Goal: Task Accomplishment & Management: Complete application form

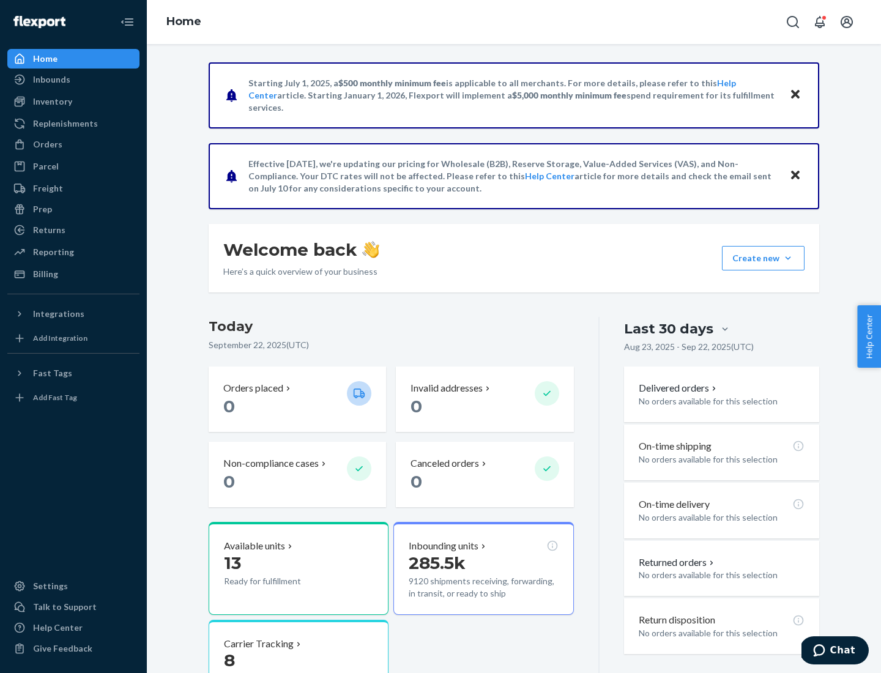
click at [788, 258] on button "Create new Create new inbound Create new order Create new product" at bounding box center [763, 258] width 83 height 24
click at [73, 80] on div "Inbounds" at bounding box center [74, 79] width 130 height 17
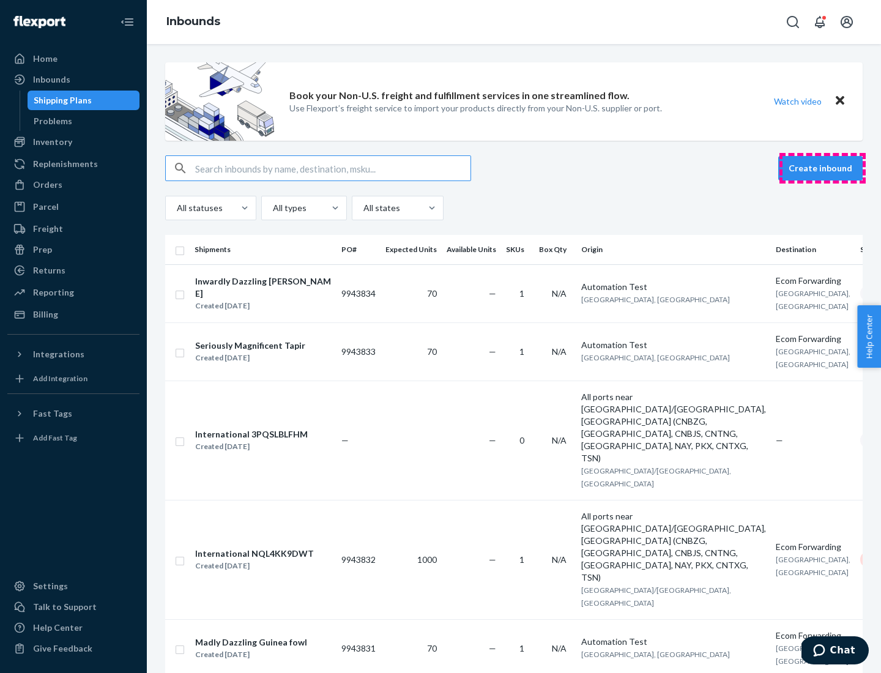
click at [822, 168] on button "Create inbound" at bounding box center [820, 168] width 84 height 24
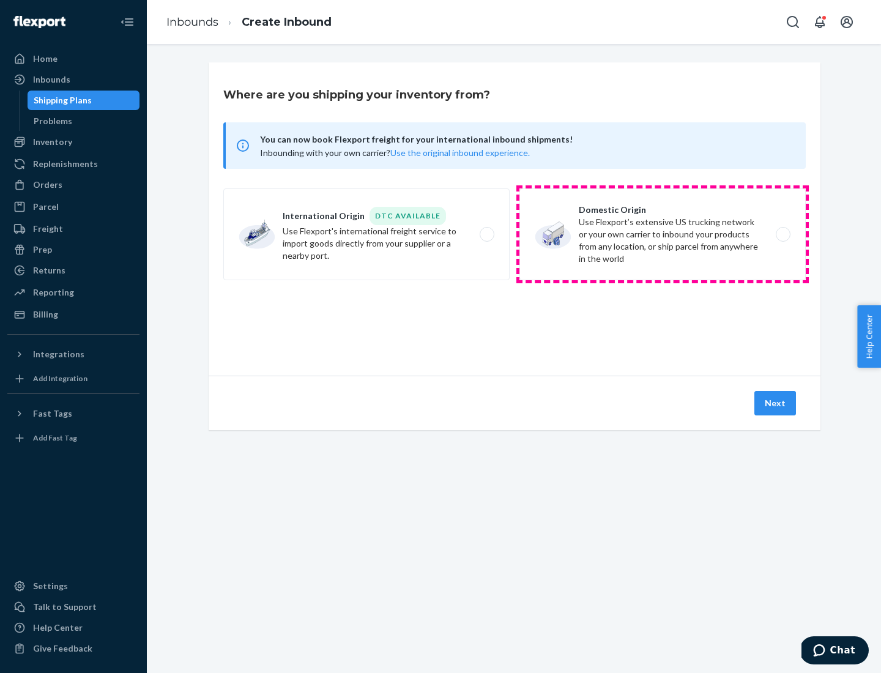
click at [662, 234] on label "Domestic Origin Use Flexport’s extensive US trucking network or your own carrie…" at bounding box center [662, 234] width 286 height 92
click at [782, 234] on input "Domestic Origin Use Flexport’s extensive US trucking network or your own carrie…" at bounding box center [786, 235] width 8 height 8
radio input "true"
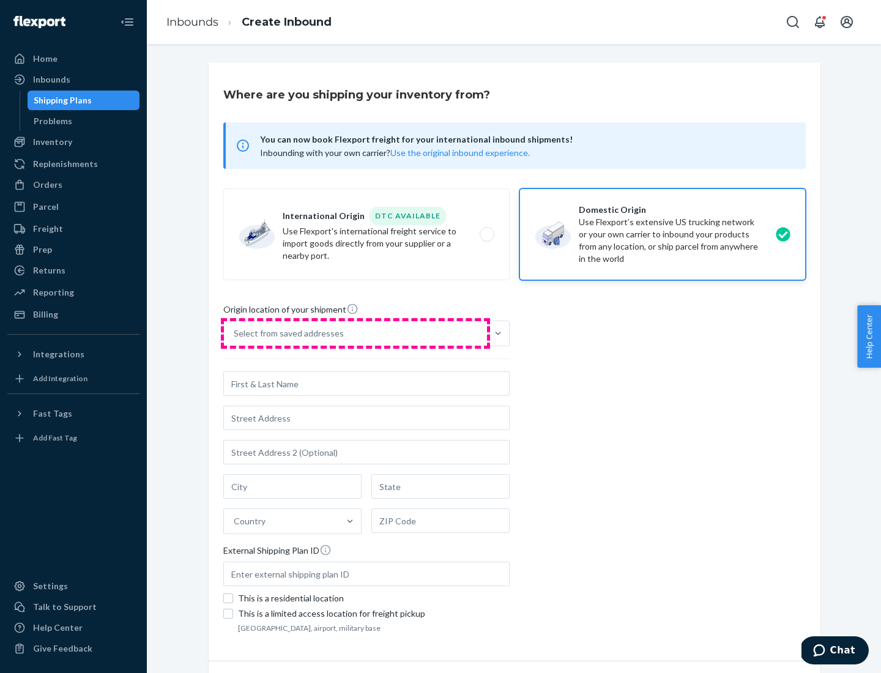
click at [355, 333] on div "Select from saved addresses" at bounding box center [355, 333] width 263 height 24
click at [235, 333] on input "Select from saved addresses" at bounding box center [234, 333] width 1 height 12
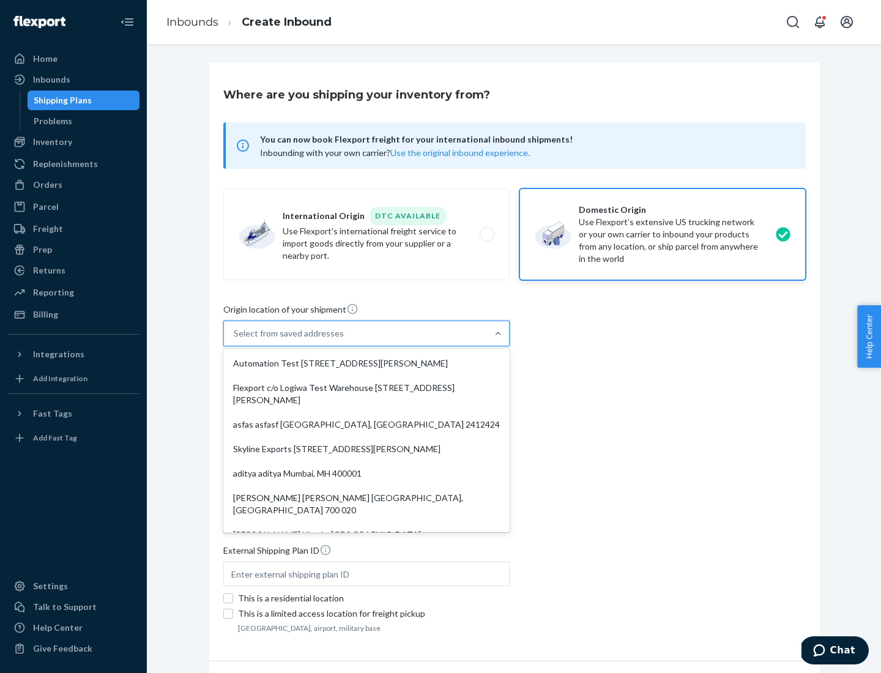
scroll to position [5, 0]
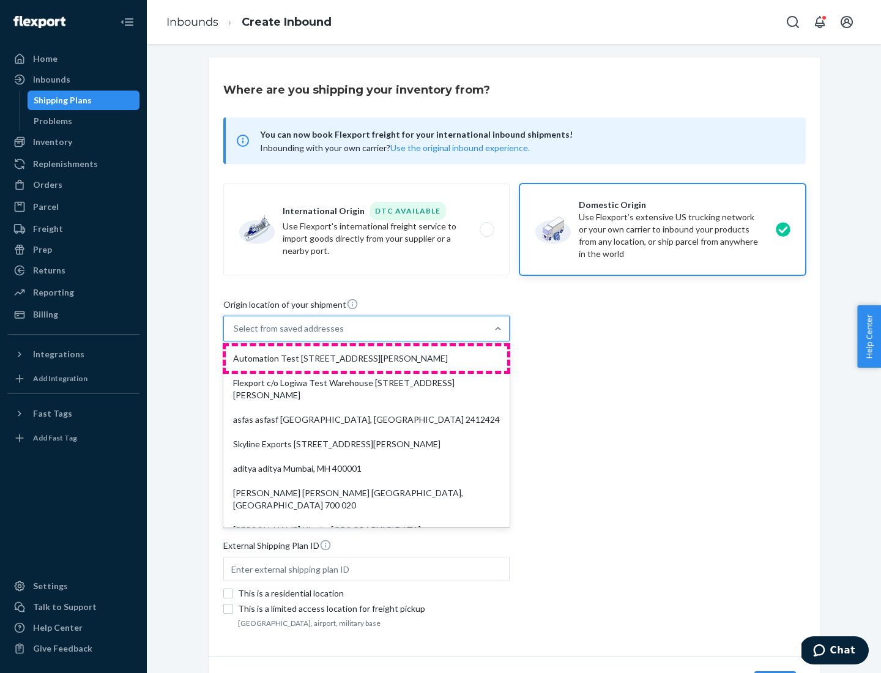
click at [366, 358] on div "Automation Test [STREET_ADDRESS][PERSON_NAME]" at bounding box center [366, 358] width 281 height 24
click at [235, 335] on input "option Automation Test [STREET_ADDRESS][PERSON_NAME]. 9 results available. Use …" at bounding box center [234, 328] width 1 height 12
type input "Automation Test"
type input "9th Floor"
type input "[GEOGRAPHIC_DATA]"
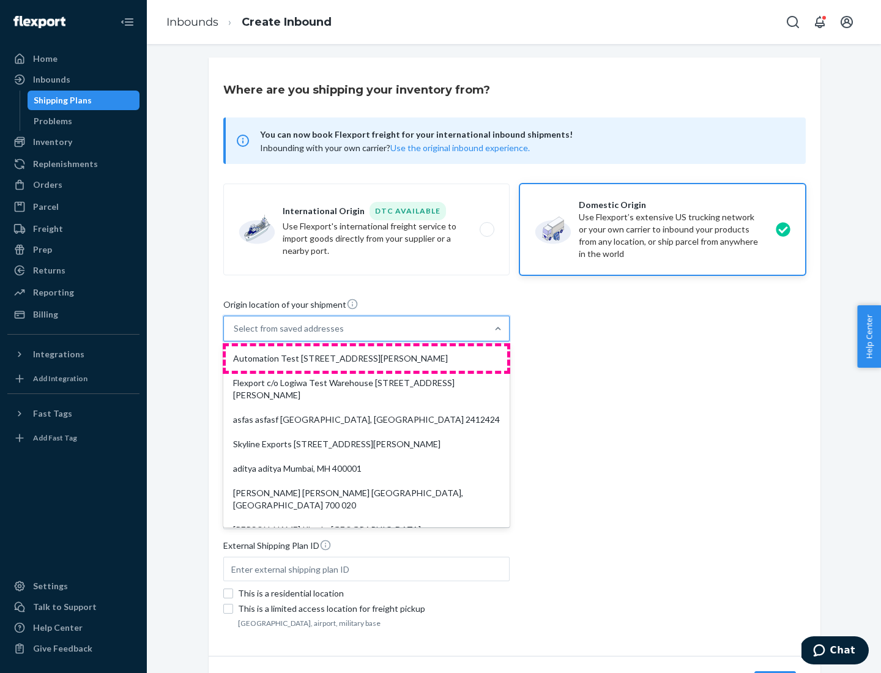
type input "CA"
type input "94104"
type input "[STREET_ADDRESS][PERSON_NAME]"
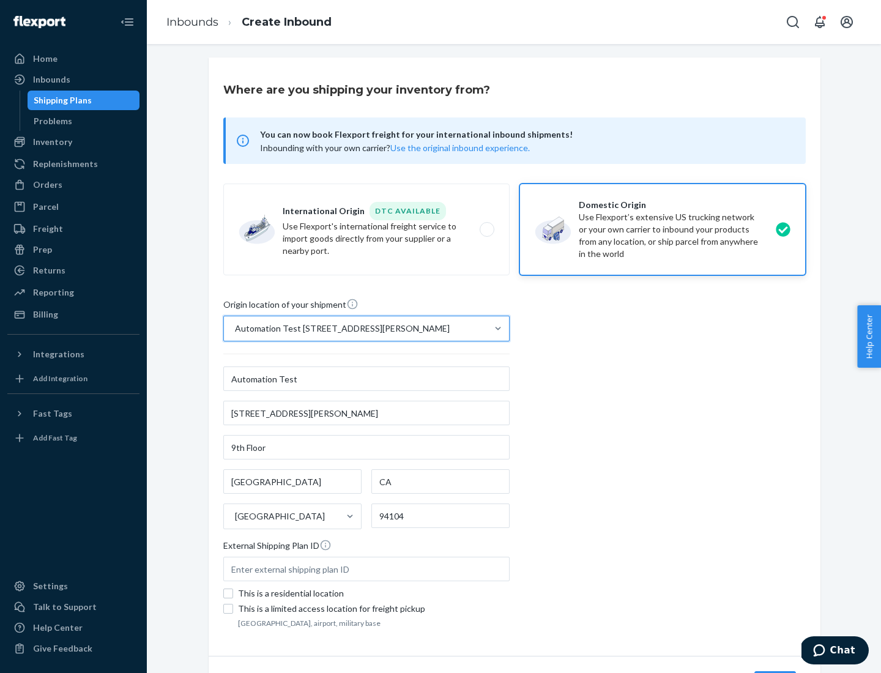
scroll to position [72, 0]
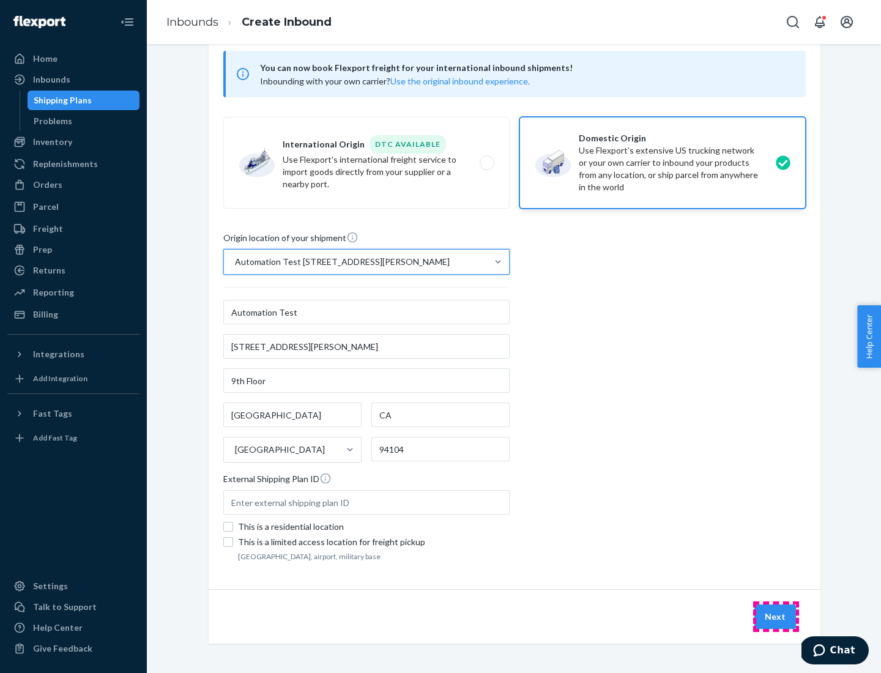
click at [775, 616] on button "Next" at bounding box center [775, 616] width 42 height 24
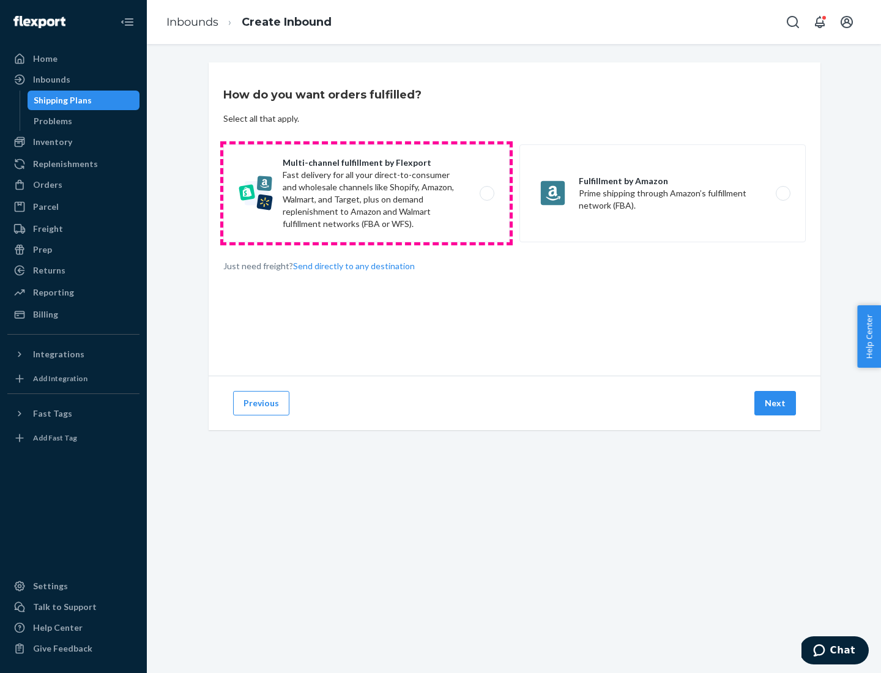
click at [366, 193] on label "Multi-channel fulfillment by Flexport Fast delivery for all your direct-to-cons…" at bounding box center [366, 193] width 286 height 98
click at [486, 193] on input "Multi-channel fulfillment by Flexport Fast delivery for all your direct-to-cons…" at bounding box center [490, 194] width 8 height 8
radio input "true"
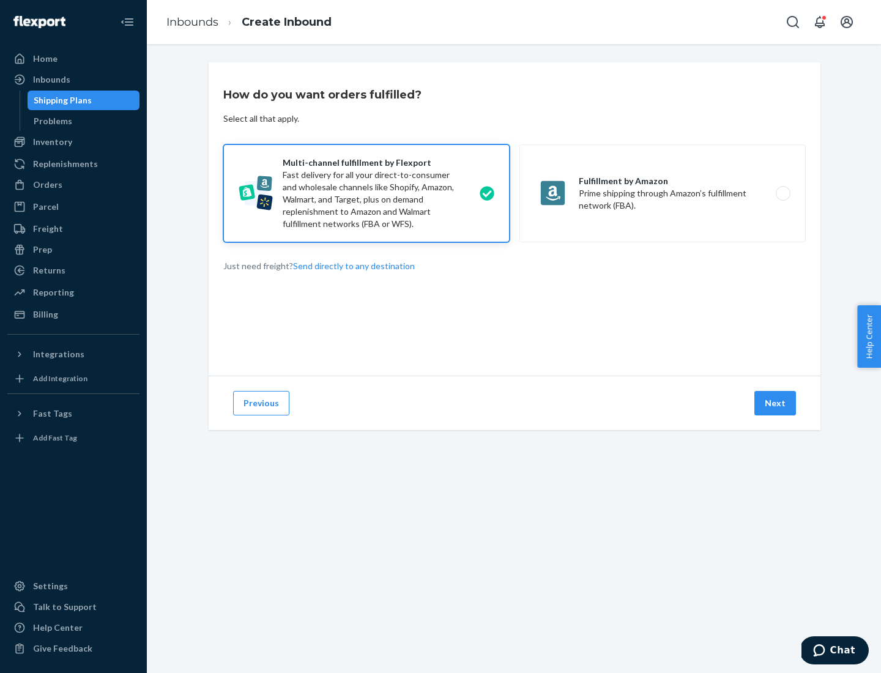
click at [775, 403] on button "Next" at bounding box center [775, 403] width 42 height 24
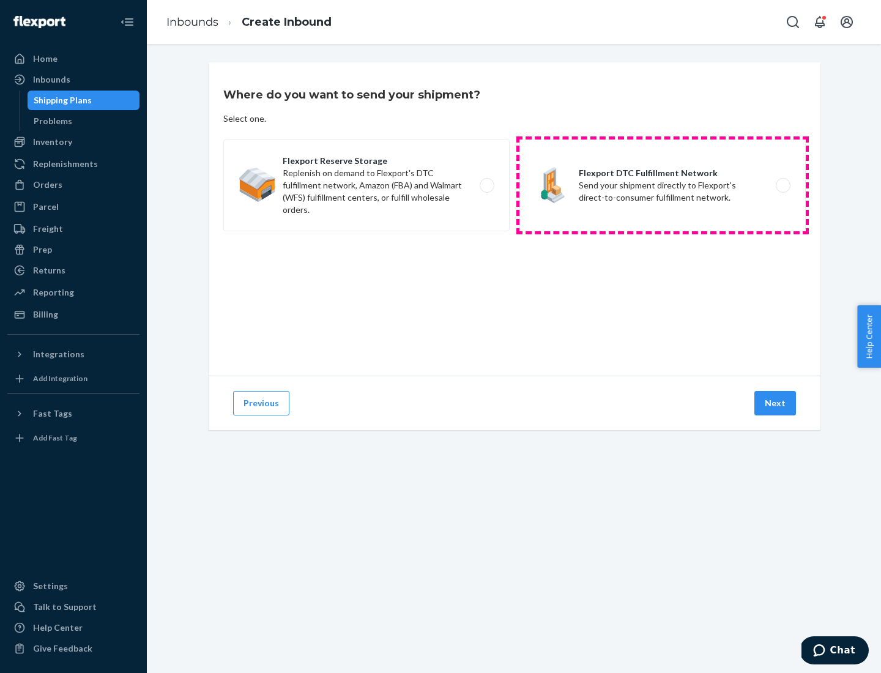
click at [662, 185] on label "Flexport DTC Fulfillment Network Send your shipment directly to Flexport's dire…" at bounding box center [662, 185] width 286 height 92
click at [782, 185] on input "Flexport DTC Fulfillment Network Send your shipment directly to Flexport's dire…" at bounding box center [786, 186] width 8 height 8
radio input "true"
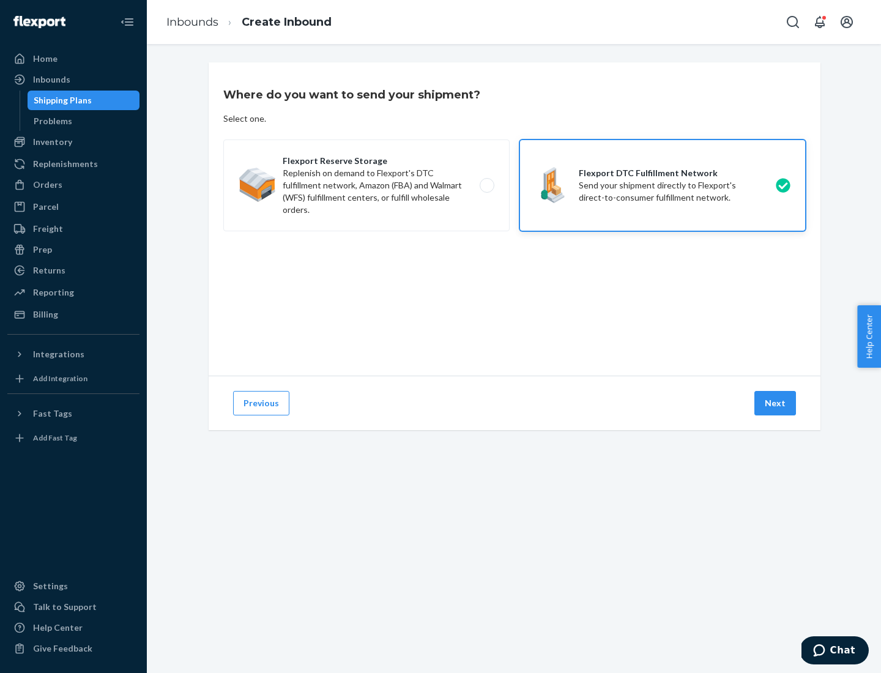
click at [775, 403] on button "Next" at bounding box center [775, 403] width 42 height 24
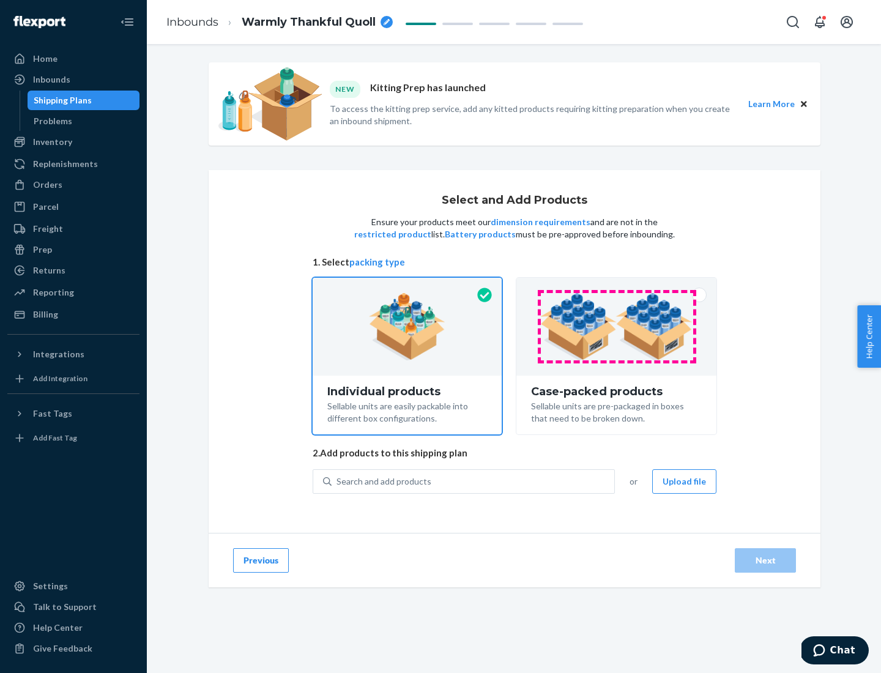
click at [616, 327] on img at bounding box center [616, 326] width 152 height 67
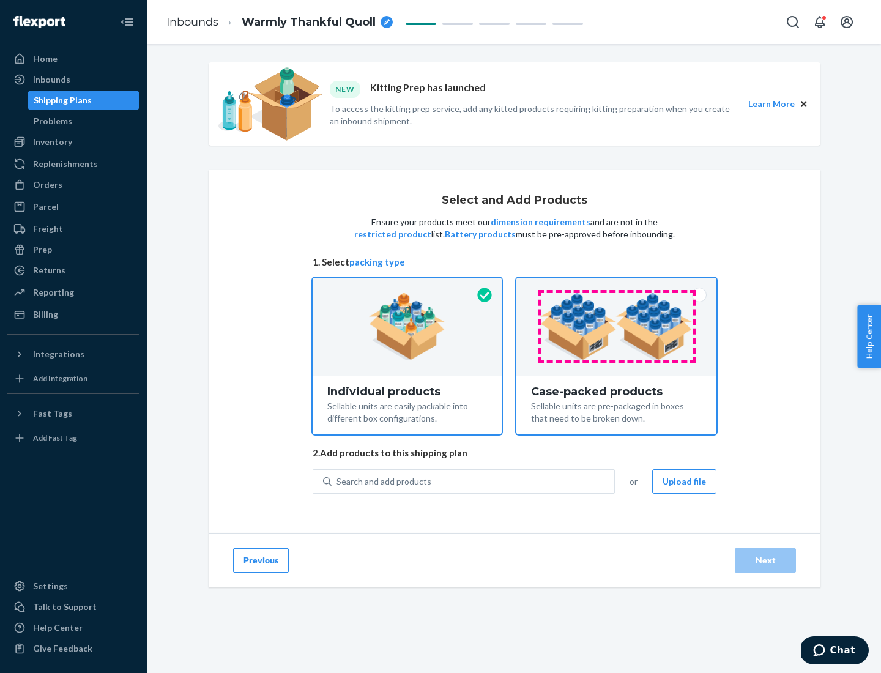
click at [616, 286] on input "Case-packed products Sellable units are pre-packaged in boxes that need to be b…" at bounding box center [616, 282] width 8 height 8
radio input "true"
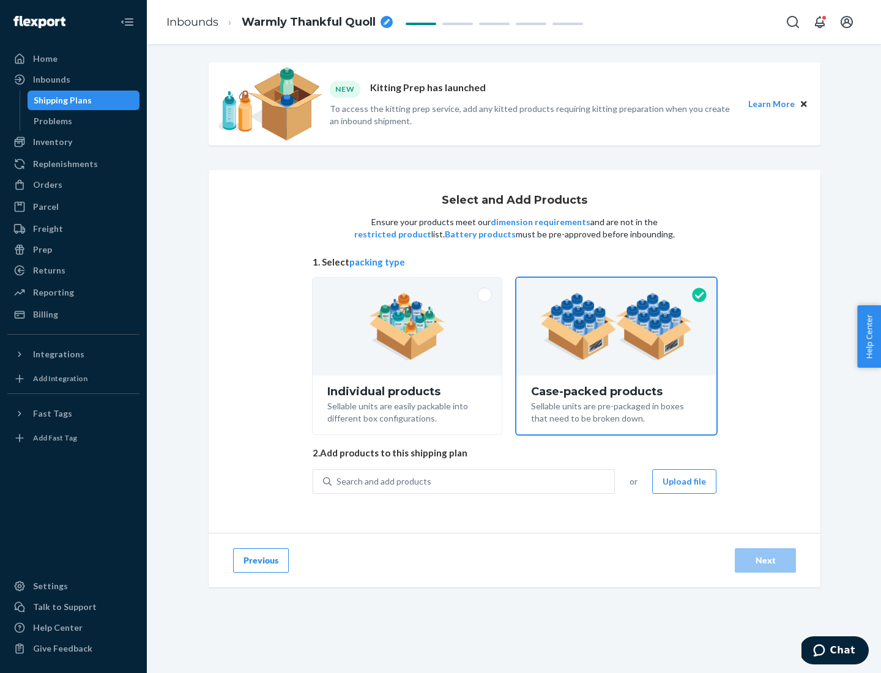
radio input "false"
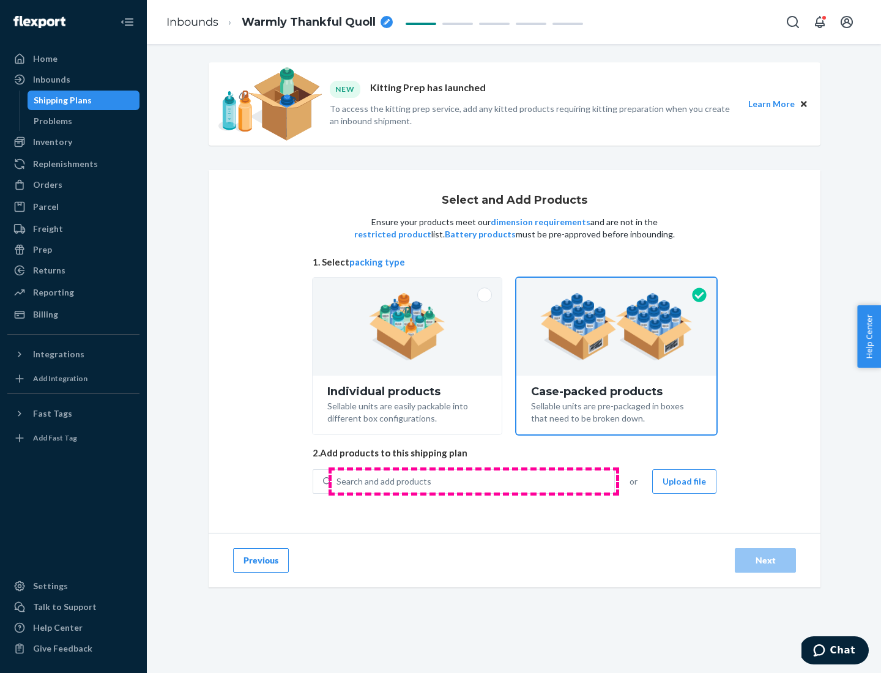
click at [473, 481] on div "Search and add products" at bounding box center [472, 481] width 283 height 22
click at [338, 481] on input "Search and add products" at bounding box center [336, 481] width 1 height 12
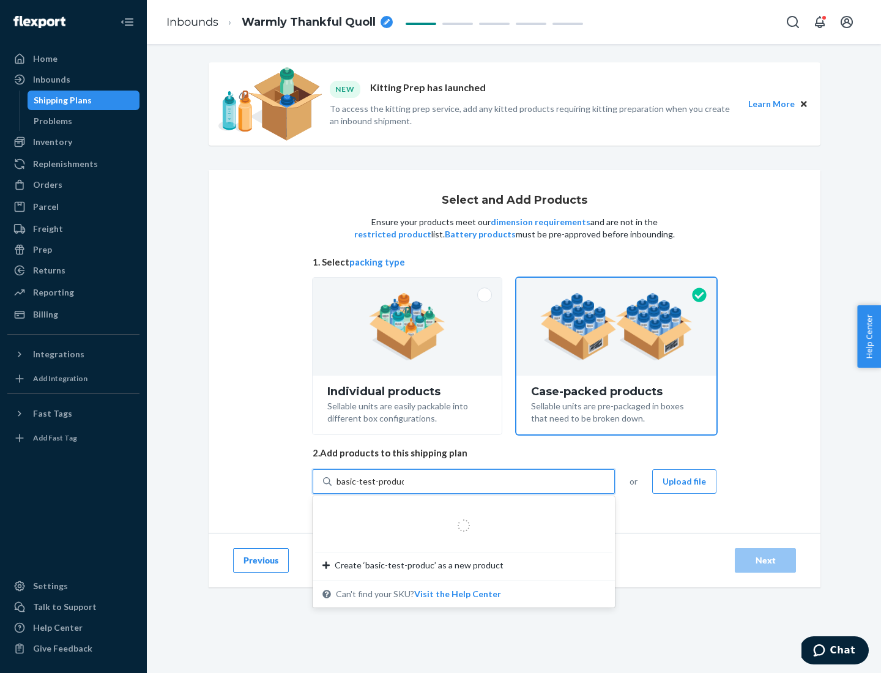
type input "basic-test-product-1"
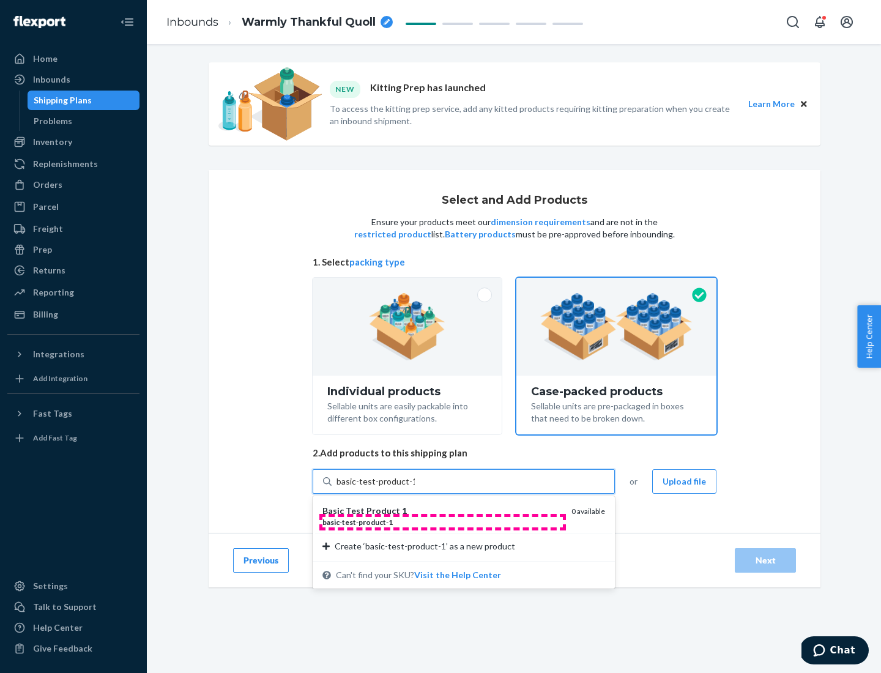
click at [442, 522] on div "basic - test - product - 1" at bounding box center [441, 522] width 239 height 10
click at [415, 487] on input "basic-test-product-1" at bounding box center [375, 481] width 78 height 12
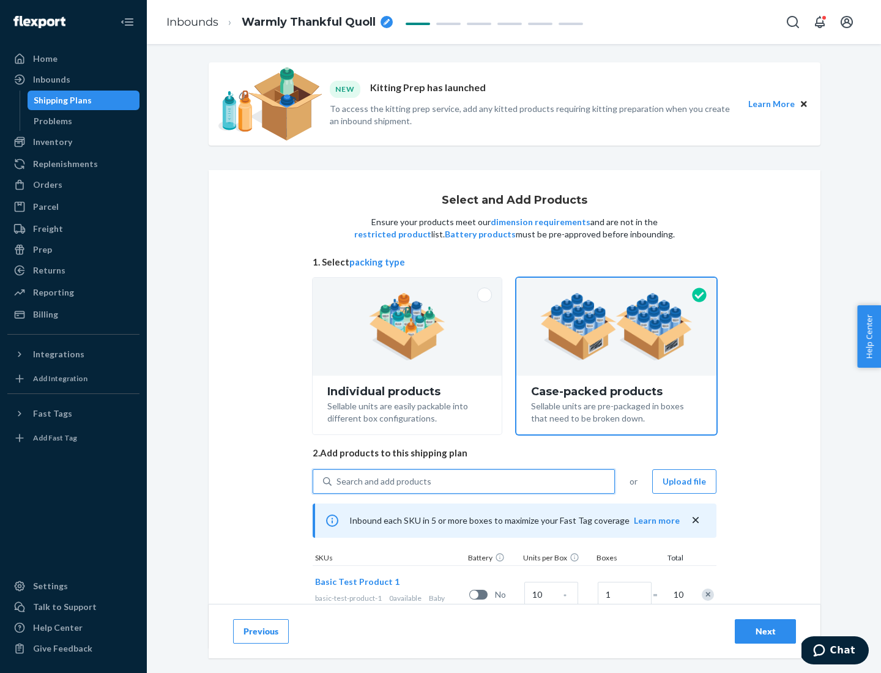
scroll to position [44, 0]
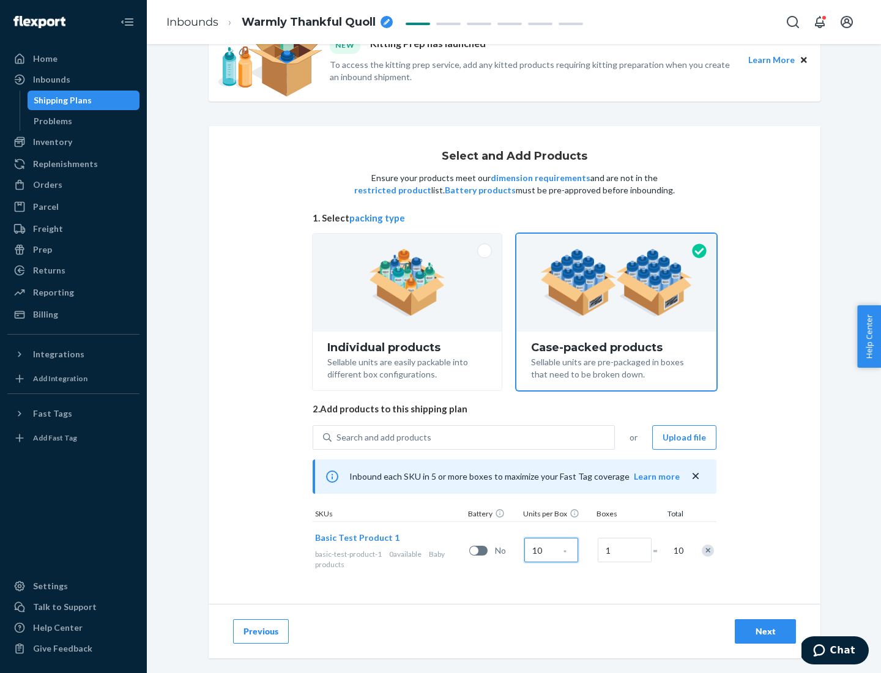
type input "10"
type input "7"
click at [765, 631] on div "Next" at bounding box center [765, 631] width 40 height 12
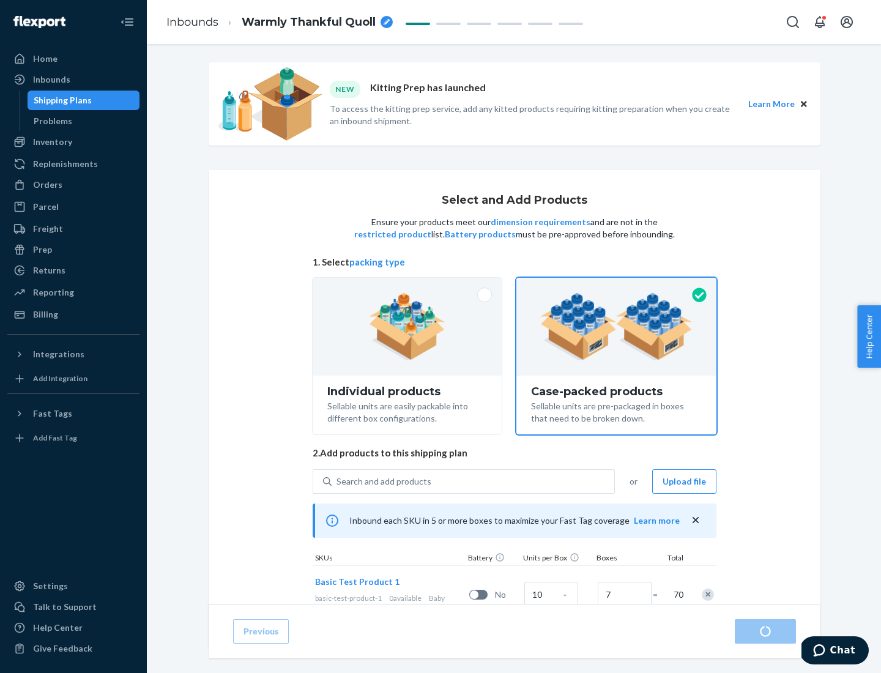
radio input "true"
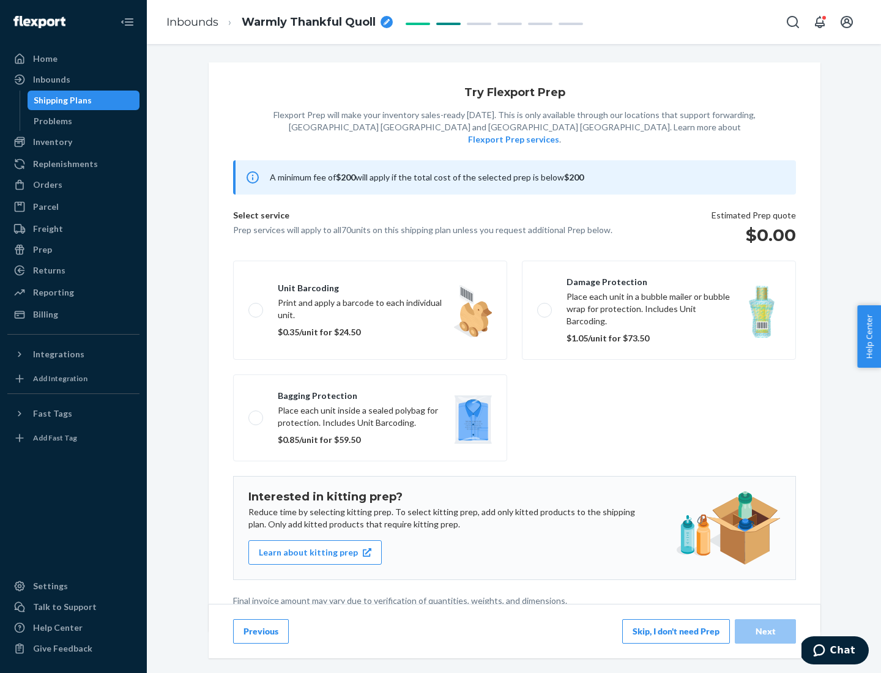
scroll to position [3, 0]
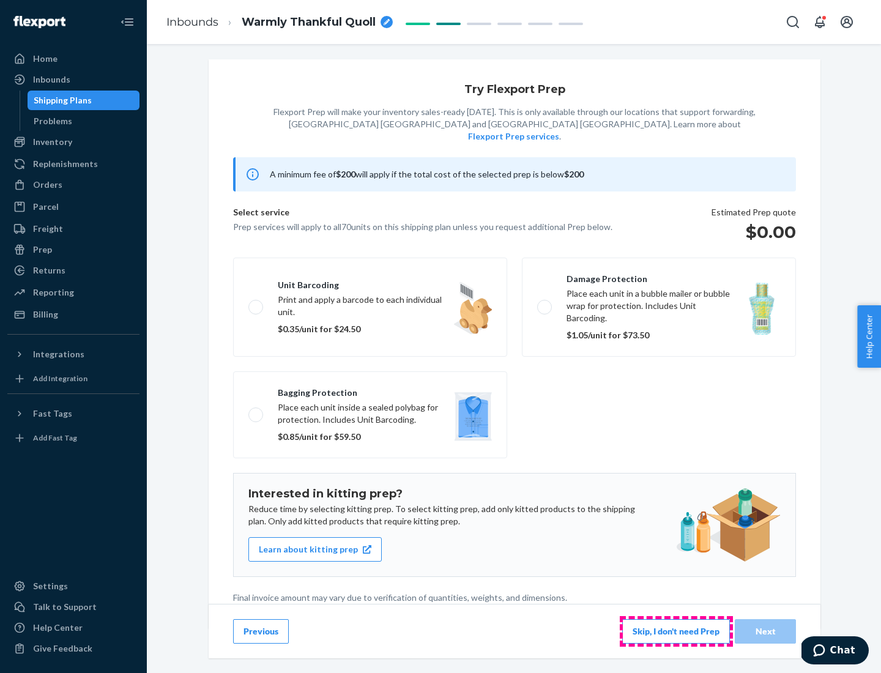
click at [676, 630] on button "Skip, I don't need Prep" at bounding box center [676, 631] width 108 height 24
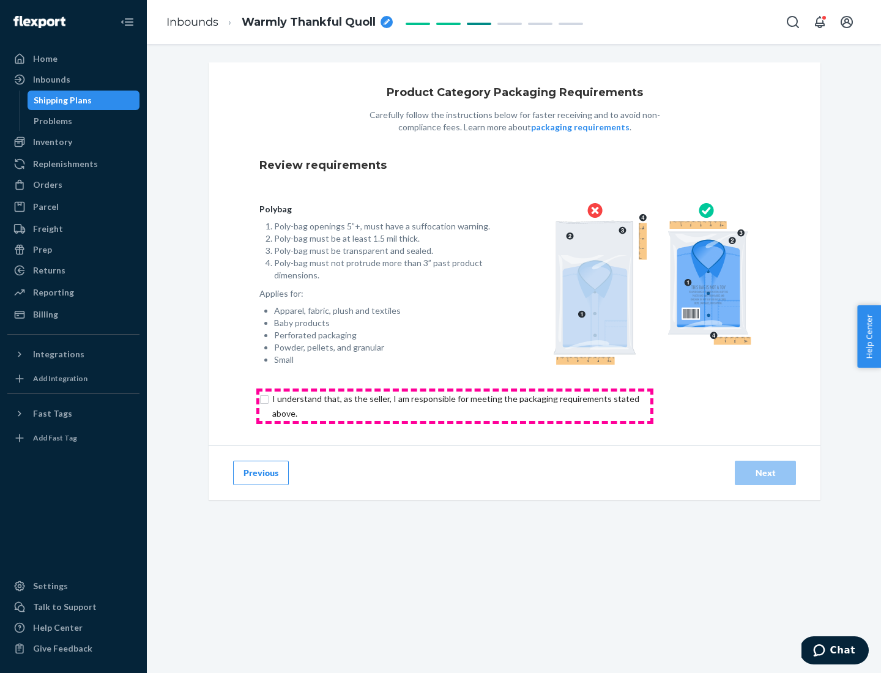
click at [454, 405] on input "checkbox" at bounding box center [462, 405] width 407 height 29
checkbox input "true"
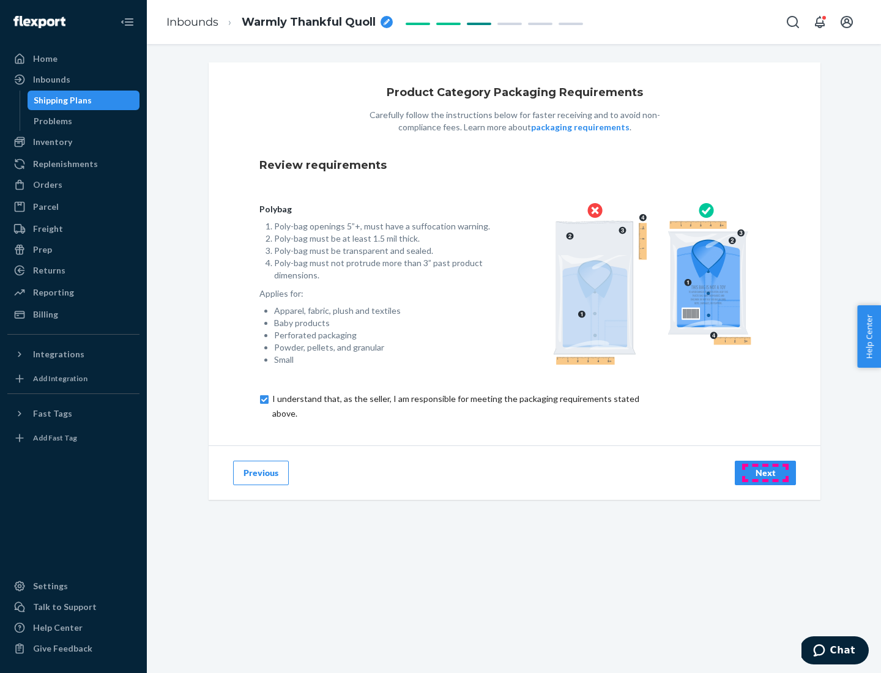
click at [765, 472] on div "Next" at bounding box center [765, 473] width 40 height 12
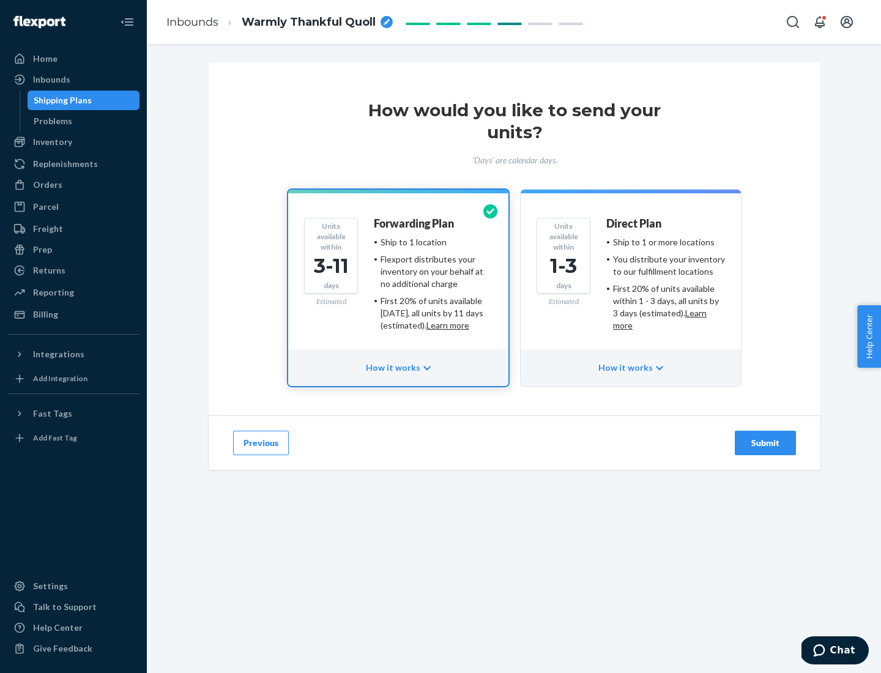
click at [630, 279] on ul "Ship to 1 or more locations You distribute your inventory to our fulfillment lo…" at bounding box center [665, 283] width 119 height 95
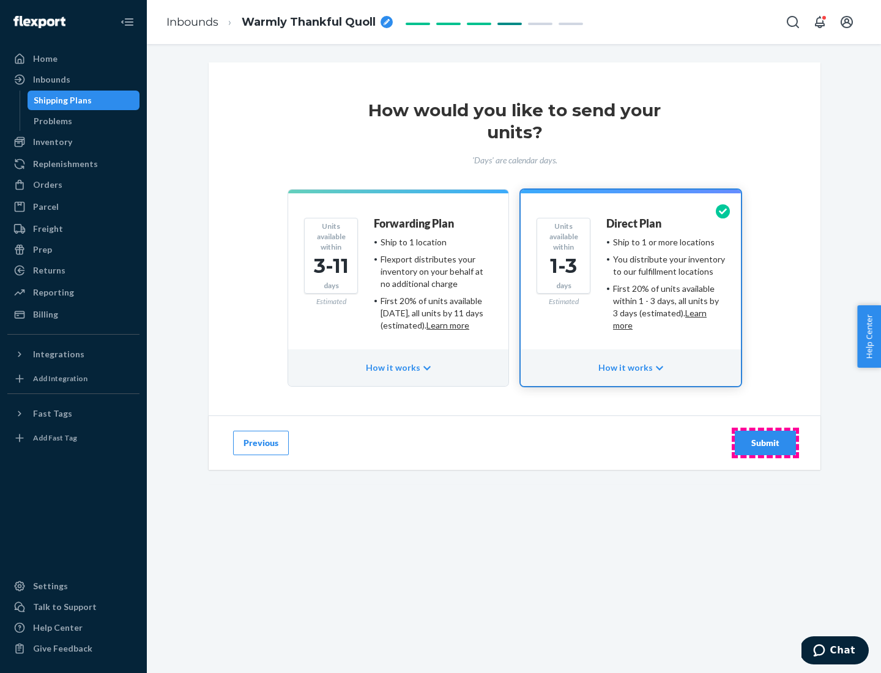
click at [765, 443] on div "Submit" at bounding box center [765, 443] width 40 height 12
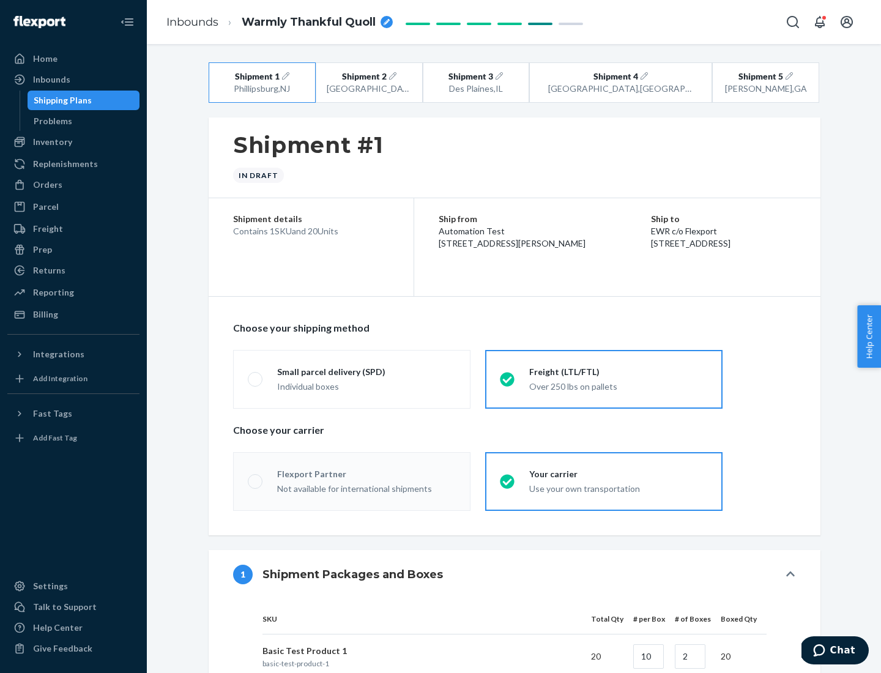
radio input "true"
radio input "false"
radio input "true"
radio input "false"
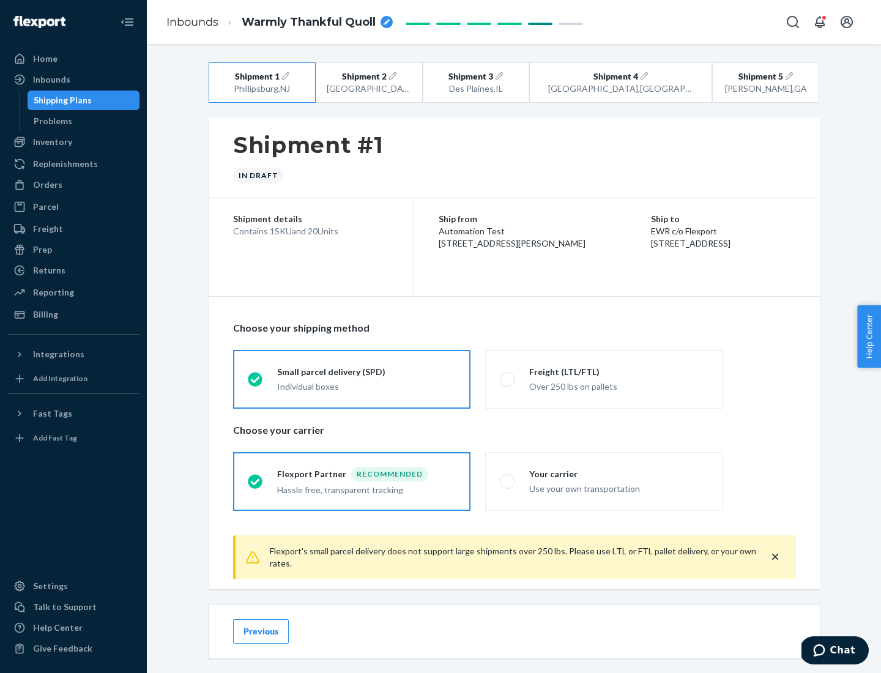
scroll to position [13, 0]
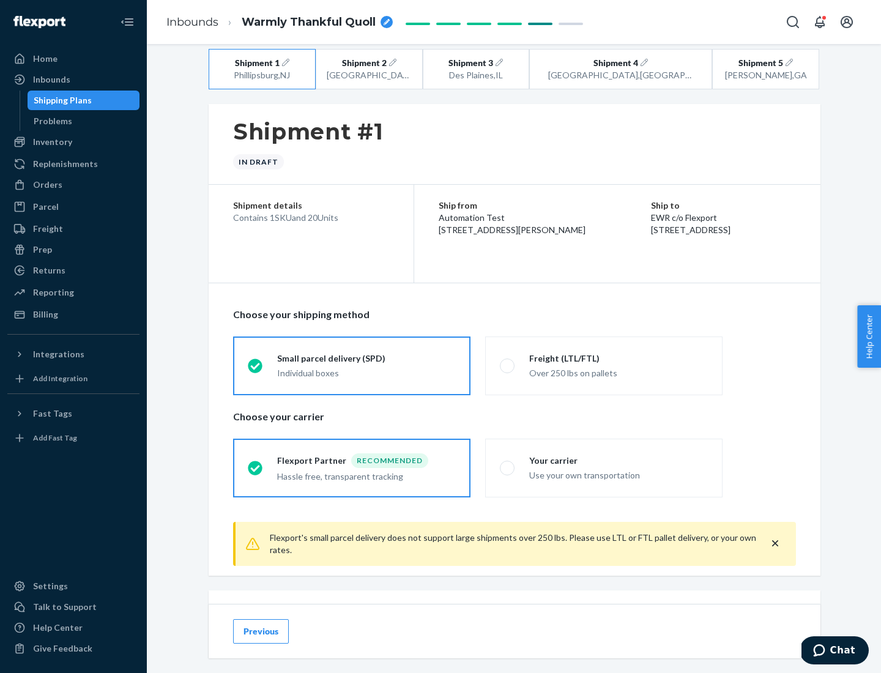
click at [618, 358] on div "Freight (LTL/FTL)" at bounding box center [618, 358] width 179 height 12
click at [508, 361] on input "Freight (LTL/FTL) Over 250 lbs on pallets" at bounding box center [504, 365] width 8 height 8
radio input "true"
radio input "false"
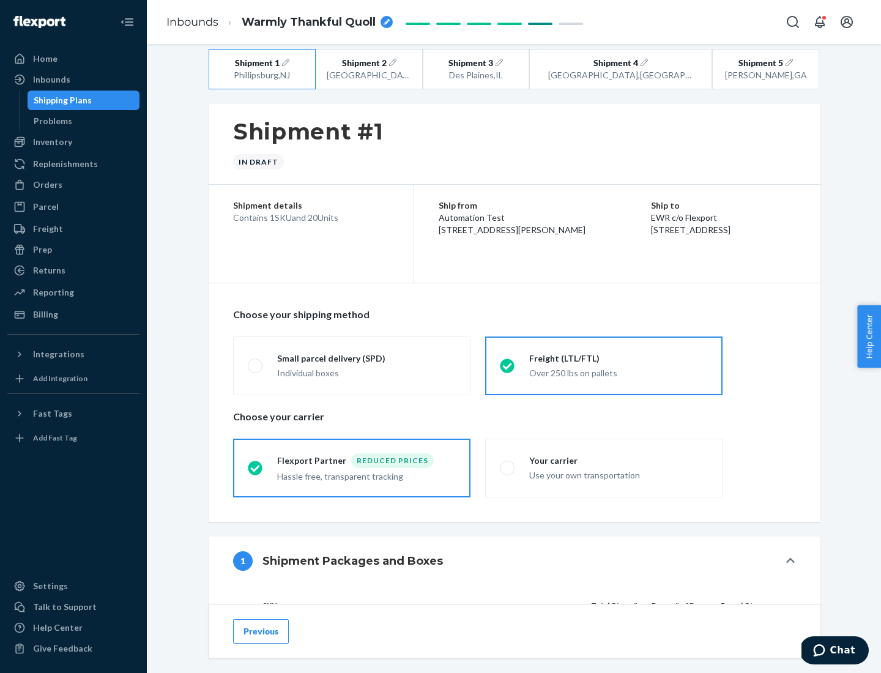
scroll to position [116, 0]
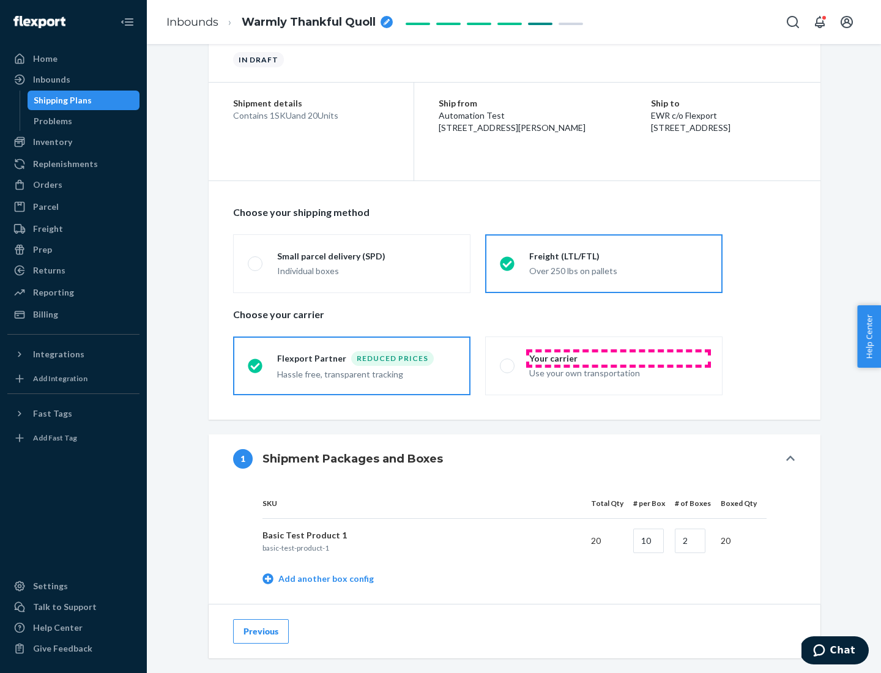
click at [618, 358] on div "Your carrier" at bounding box center [618, 358] width 179 height 12
click at [508, 361] on input "Your carrier Use your own transportation" at bounding box center [504, 365] width 8 height 8
radio input "true"
radio input "false"
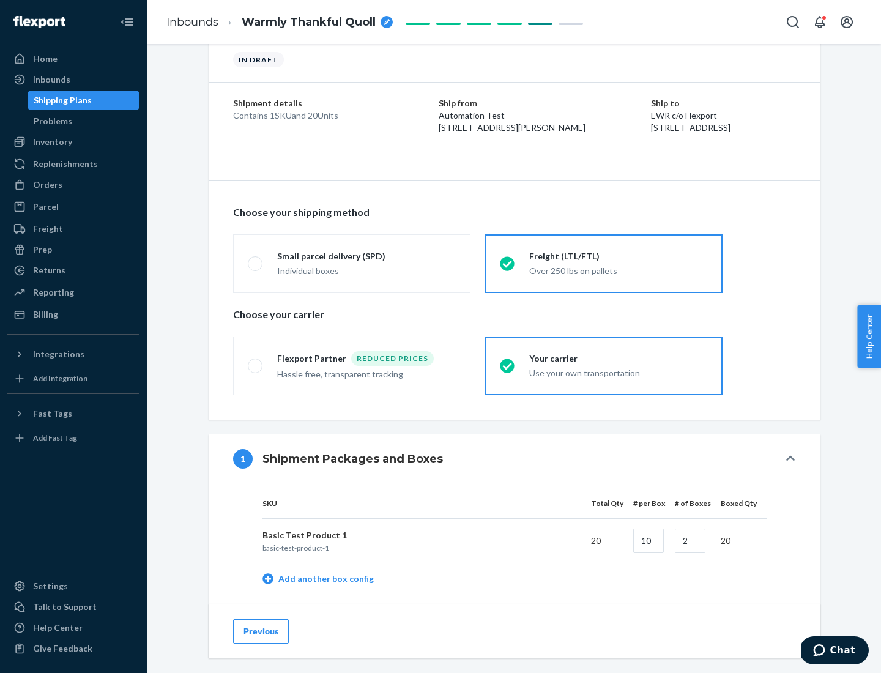
scroll to position [386, 0]
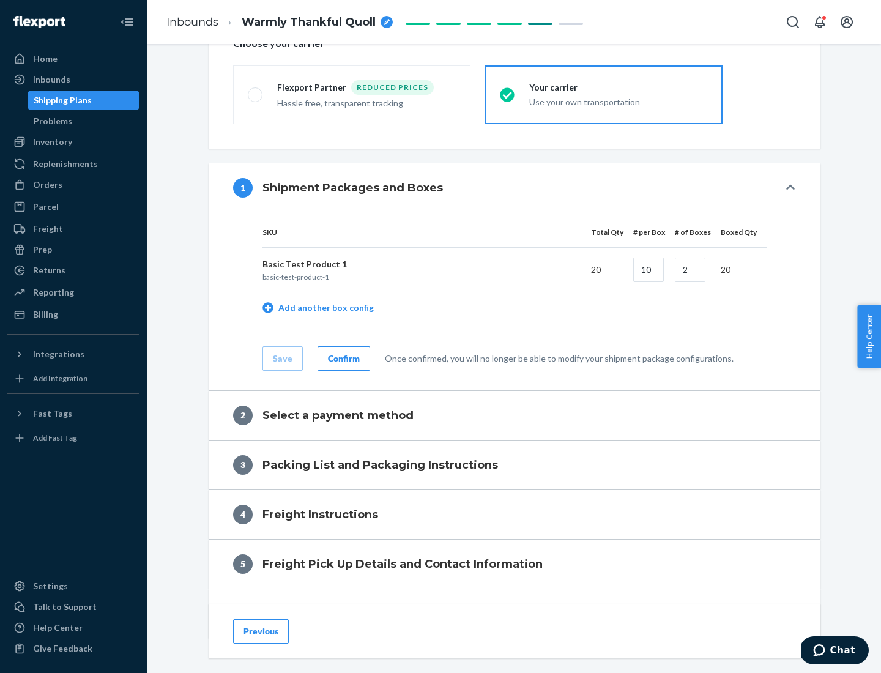
click at [342, 358] on div "Confirm" at bounding box center [344, 358] width 32 height 12
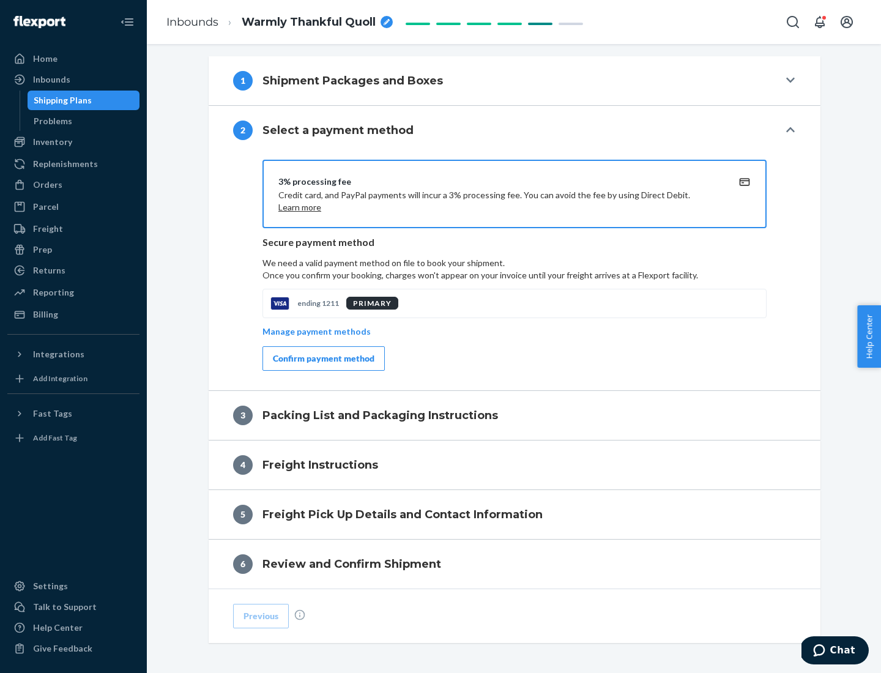
click at [322, 358] on div "Confirm payment method" at bounding box center [324, 358] width 102 height 12
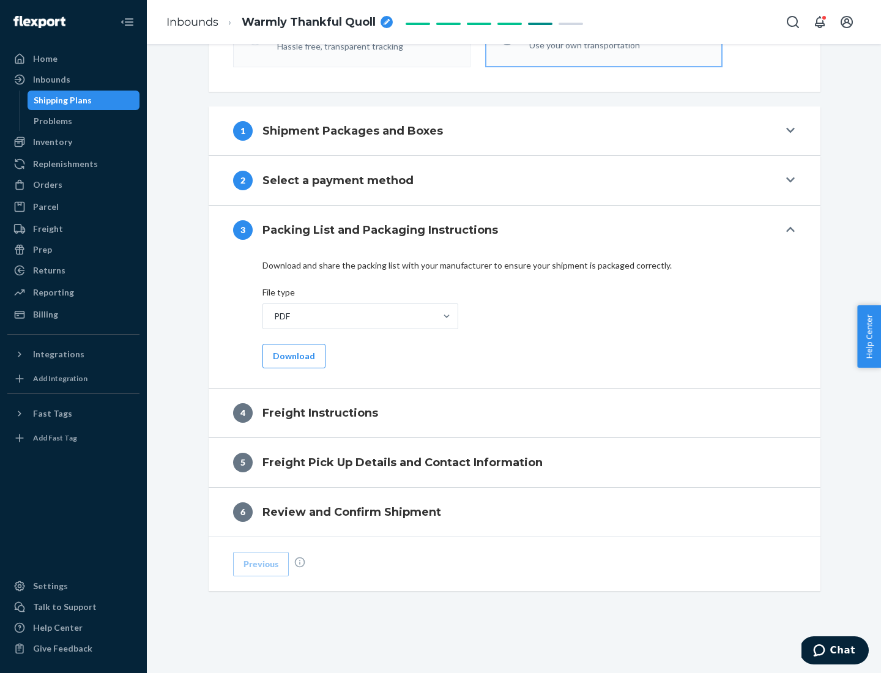
scroll to position [441, 0]
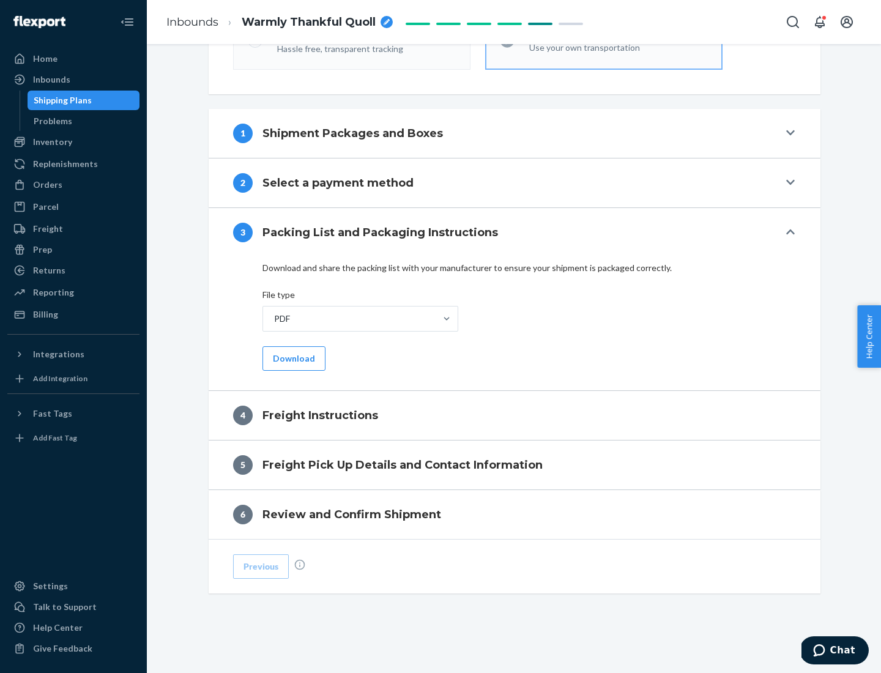
click at [292, 358] on button "Download" at bounding box center [293, 358] width 63 height 24
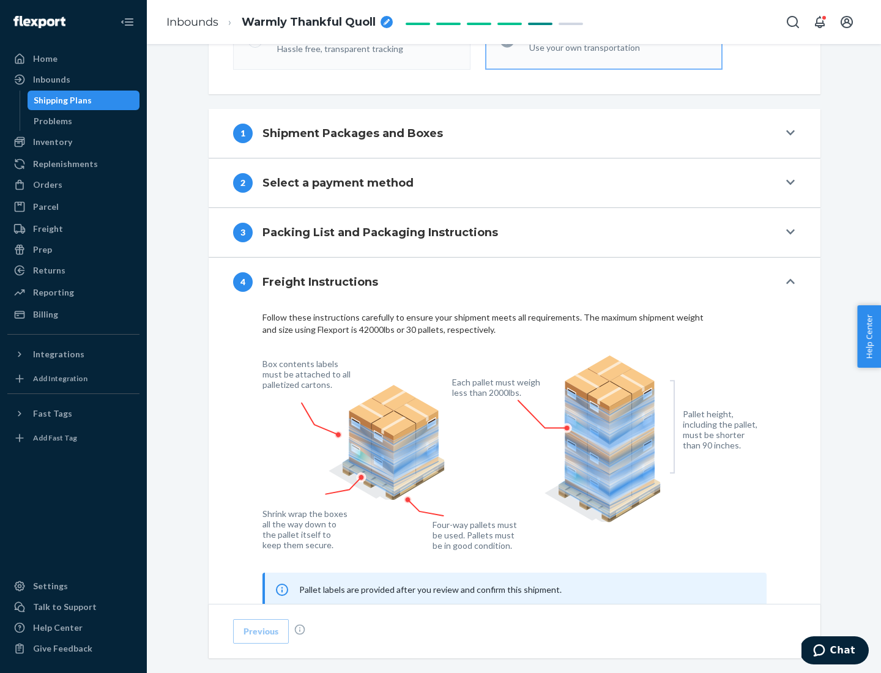
scroll to position [739, 0]
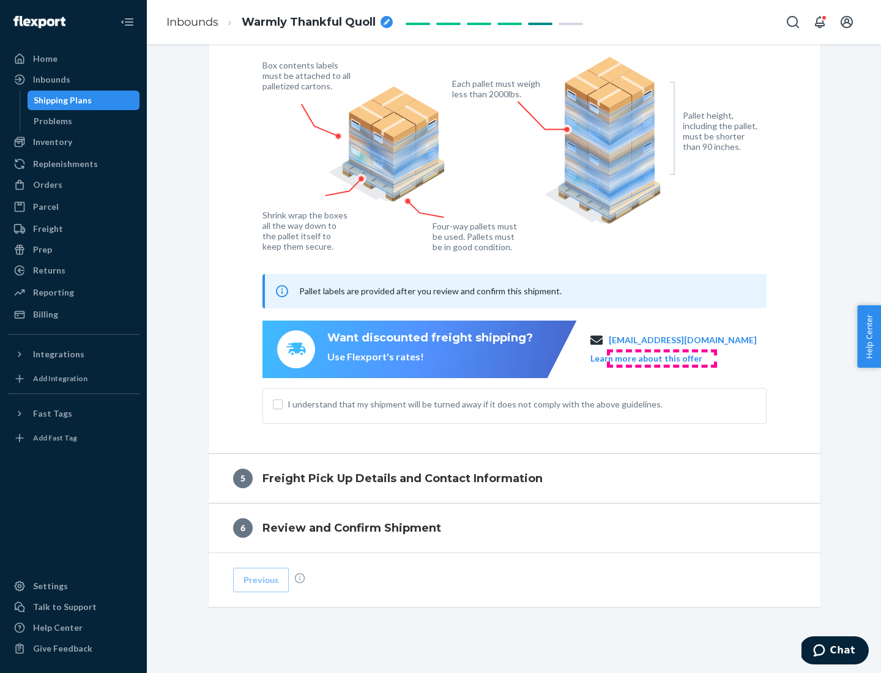
click at [661, 358] on button "Learn more about this offer" at bounding box center [646, 358] width 112 height 12
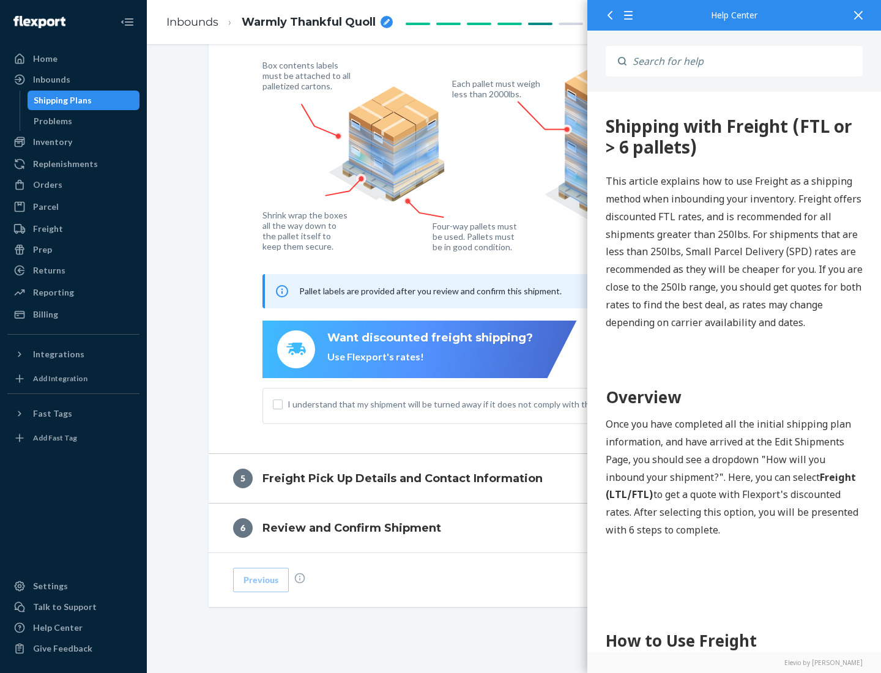
scroll to position [0, 0]
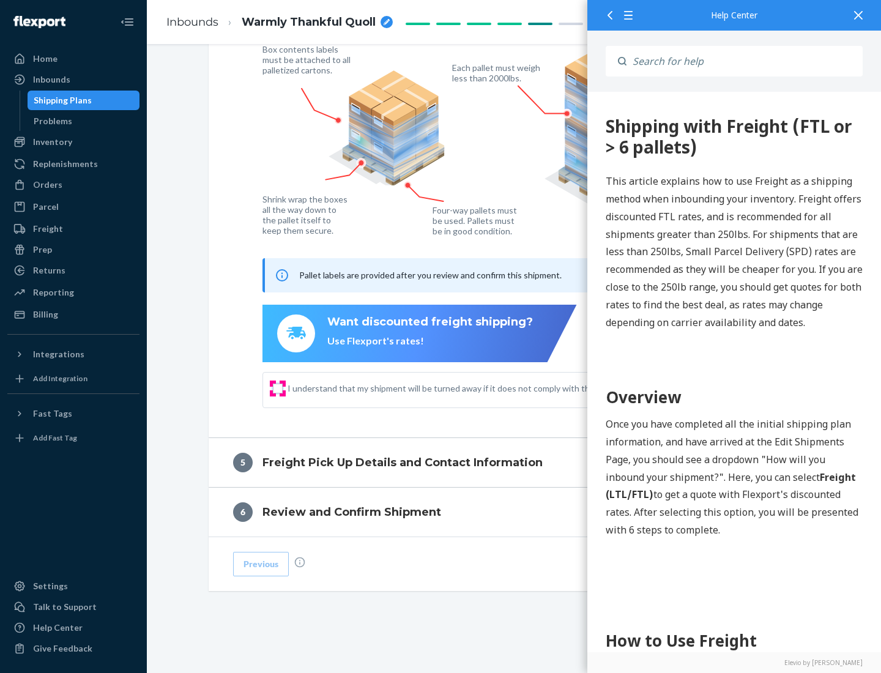
click at [278, 388] on input "I understand that my shipment will be turned away if it does not comply with th…" at bounding box center [278, 388] width 10 height 10
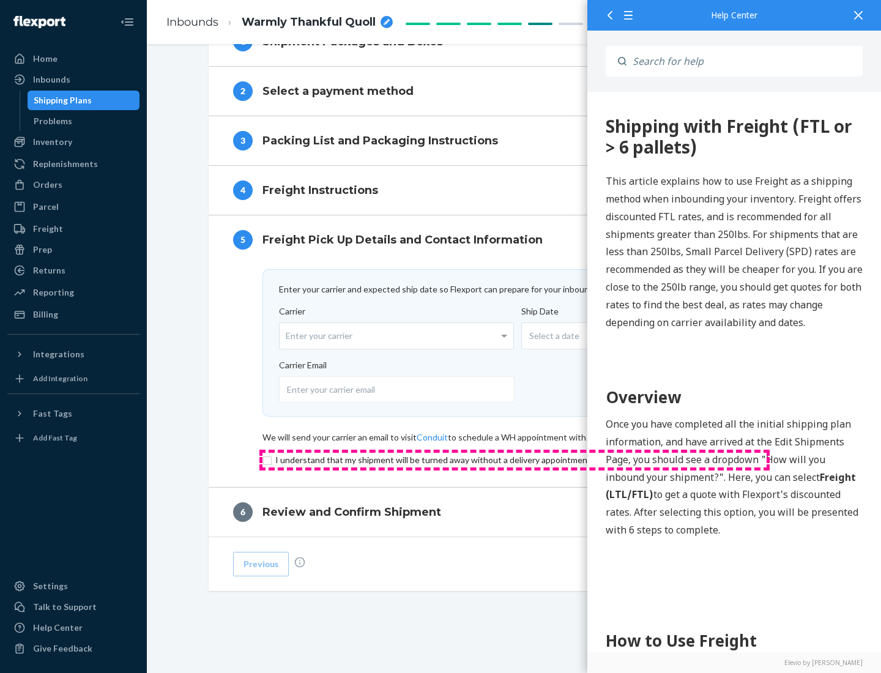
click at [514, 459] on input "checkbox" at bounding box center [514, 460] width 504 height 15
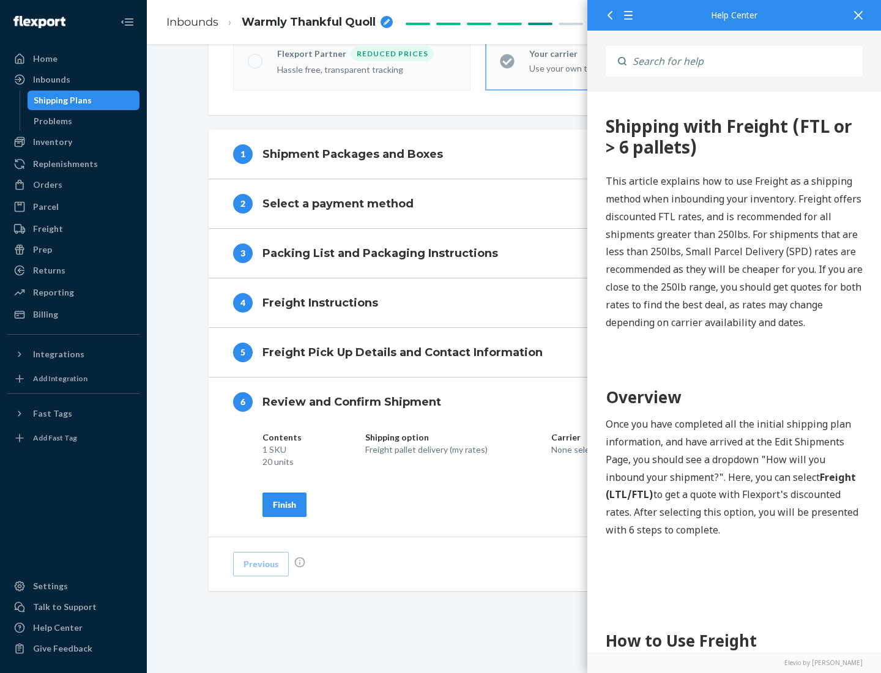
click at [284, 504] on div "Finish" at bounding box center [284, 504] width 23 height 12
